Goal: Task Accomplishment & Management: Use online tool/utility

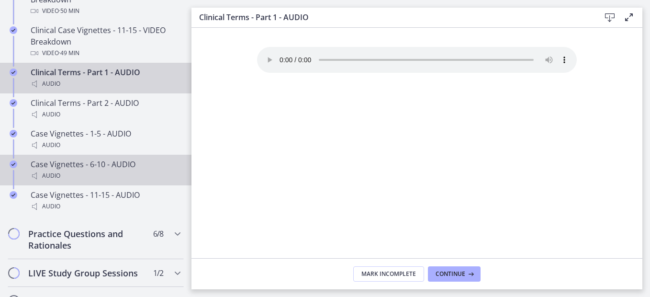
scroll to position [814, 0]
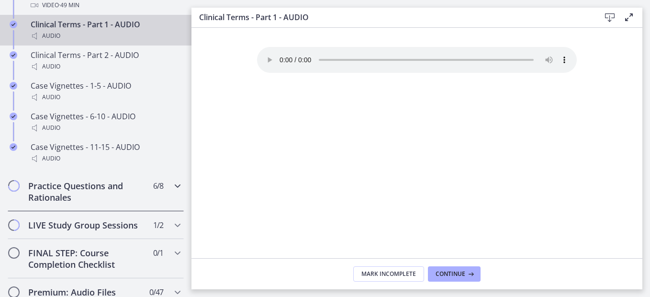
click at [177, 203] on div "Practice Questions and Rationales 6 / 8 Completed" at bounding box center [96, 191] width 192 height 39
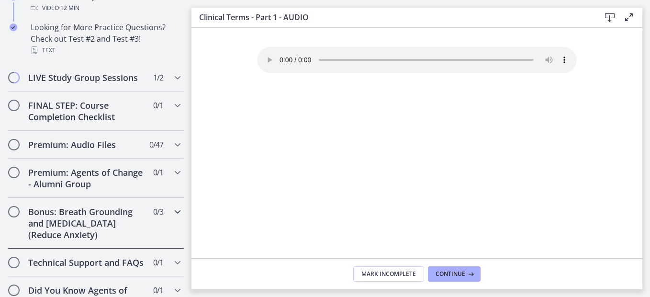
scroll to position [718, 0]
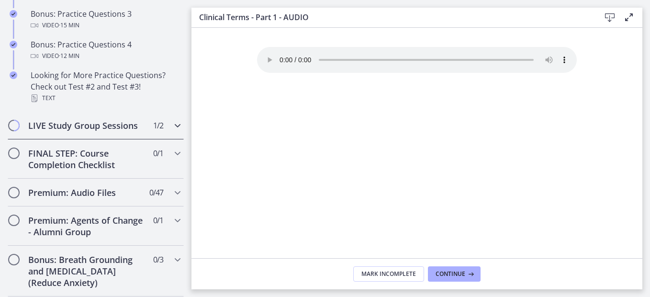
click at [172, 131] on icon "Chapters" at bounding box center [177, 125] width 11 height 11
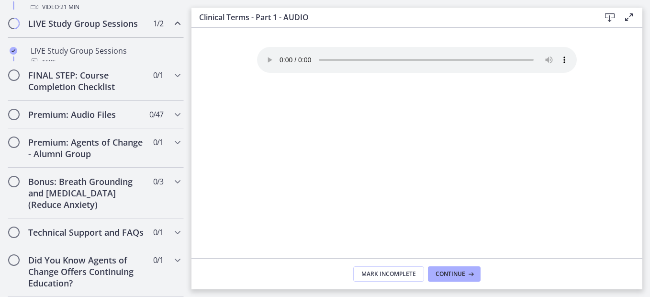
scroll to position [565, 0]
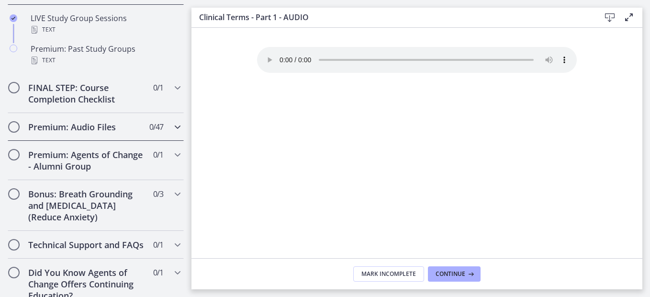
click at [172, 133] on icon "Chapters" at bounding box center [177, 126] width 11 height 11
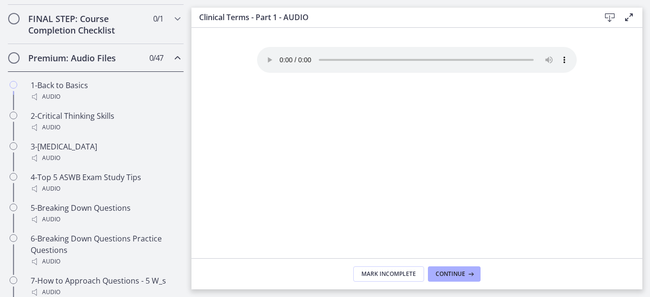
click at [172, 64] on icon "Chapters" at bounding box center [177, 57] width 11 height 11
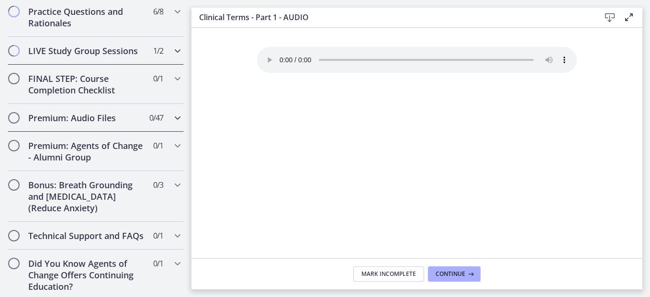
scroll to position [484, 0]
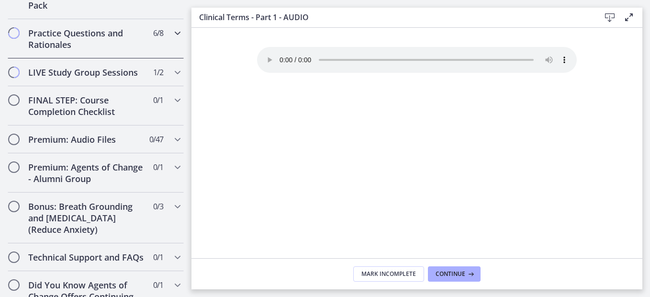
click at [117, 43] on h2 "Practice Questions and Rationales" at bounding box center [86, 38] width 117 height 23
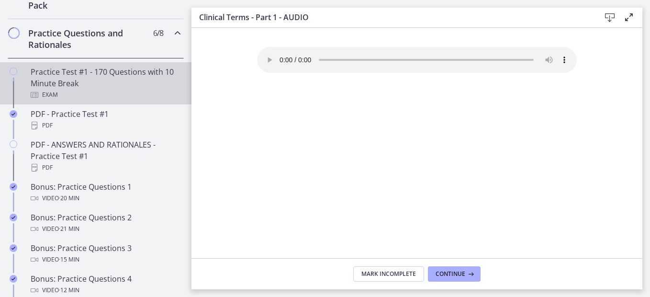
click at [70, 96] on div "Practice Test #1 - 170 Questions with 10 Minute Break Exam" at bounding box center [105, 83] width 149 height 34
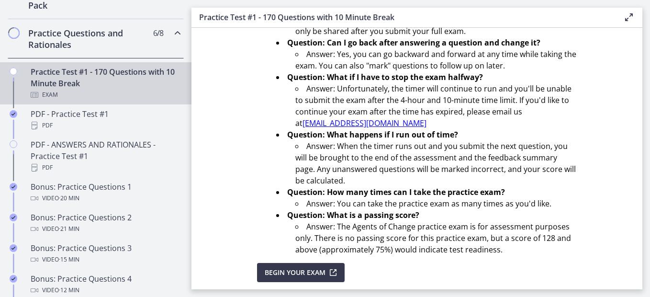
scroll to position [383, 0]
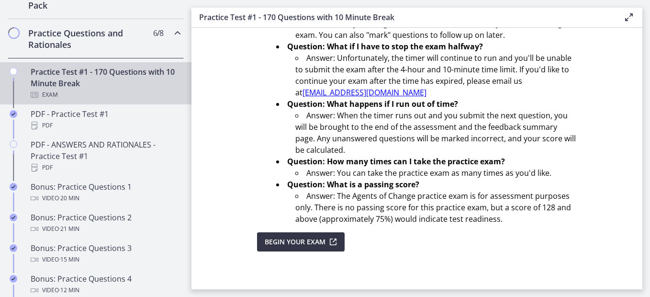
click at [320, 241] on span "Begin Your Exam" at bounding box center [295, 241] width 61 height 11
